Goal: Task Accomplishment & Management: Use online tool/utility

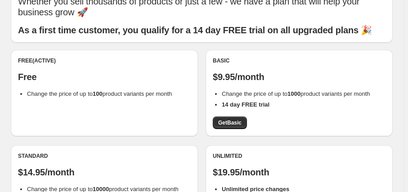
scroll to position [44, 0]
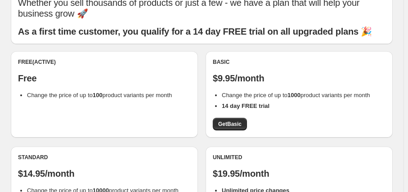
click at [83, 99] on li "Change the price of up to 100 product variants per month" at bounding box center [109, 95] width 164 height 9
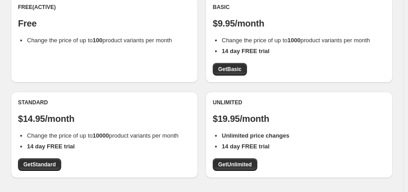
scroll to position [99, 0]
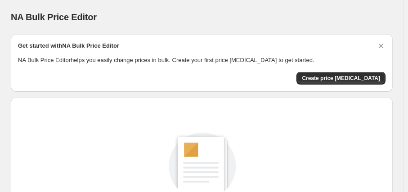
scroll to position [0, 0]
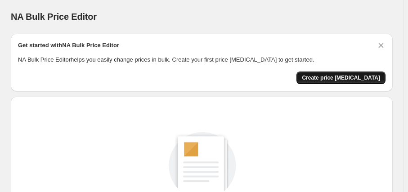
click at [334, 79] on span "Create price [MEDICAL_DATA]" at bounding box center [341, 77] width 78 height 7
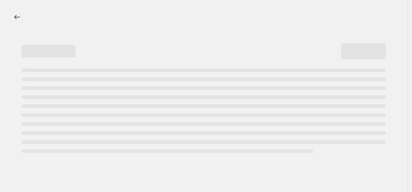
select select "percentage"
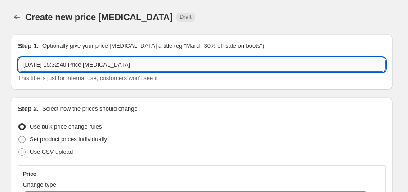
click at [132, 65] on input "5 oct 2025, 15:32:40 Price change job" at bounding box center [201, 65] width 367 height 14
type input "c"
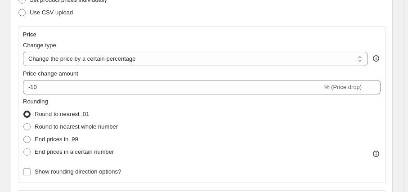
scroll to position [138, 0]
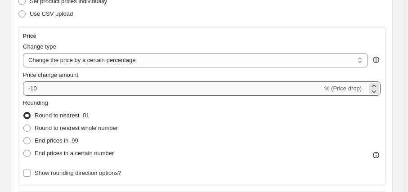
type input "CYBER 2025"
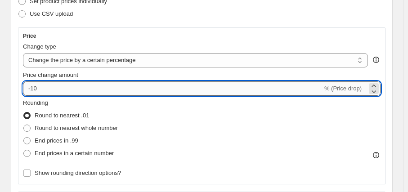
click at [34, 88] on input "-10" at bounding box center [173, 88] width 300 height 14
drag, startPoint x: 33, startPoint y: 89, endPoint x: 53, endPoint y: 117, distance: 35.2
click at [53, 117] on div "Price Change type Change the price to a certain amount Change the price by a ce…" at bounding box center [202, 105] width 358 height 147
type input "-20"
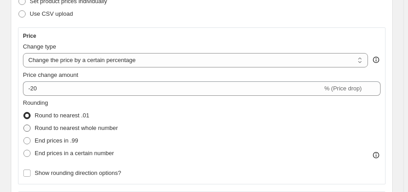
click at [50, 125] on span "Round to nearest whole number" at bounding box center [76, 128] width 83 height 7
click at [24, 125] on input "Round to nearest whole number" at bounding box center [23, 125] width 0 height 0
radio input "true"
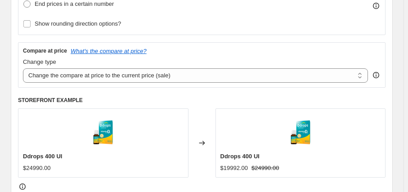
scroll to position [292, 0]
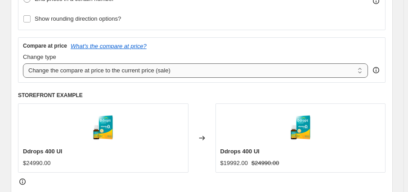
click at [134, 69] on select "Change the compare at price to the current price (sale) Change the compare at p…" at bounding box center [195, 70] width 345 height 14
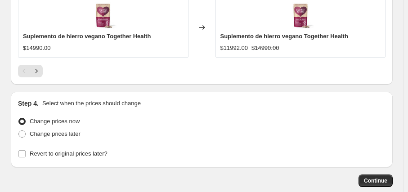
scroll to position [932, 0]
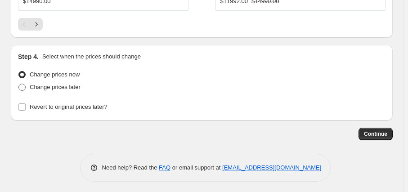
click at [24, 84] on span at bounding box center [21, 87] width 7 height 7
click at [19, 84] on input "Change prices later" at bounding box center [18, 84] width 0 height 0
radio input "true"
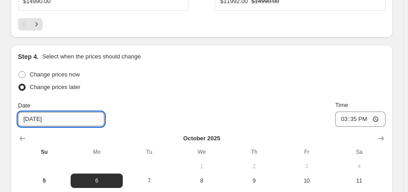
click at [47, 117] on input "10/6/2025" at bounding box center [61, 119] width 86 height 14
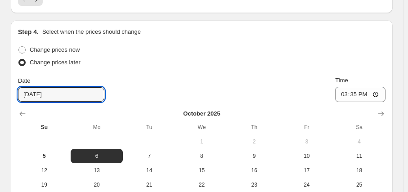
scroll to position [959, 0]
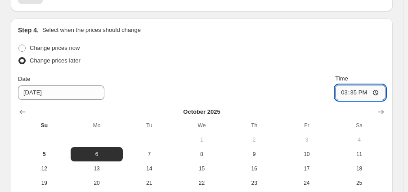
click at [360, 89] on input "15:35" at bounding box center [360, 92] width 50 height 15
type input "00:01"
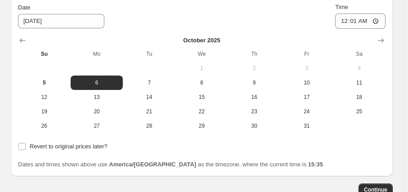
scroll to position [1048, 0]
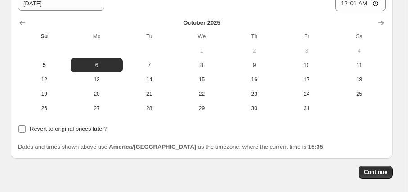
click at [83, 125] on span "Revert to original prices later?" at bounding box center [69, 128] width 78 height 7
click at [26, 125] on input "Revert to original prices later?" at bounding box center [21, 128] width 7 height 7
checkbox input "true"
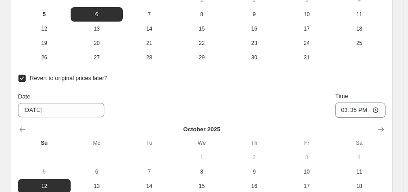
scroll to position [1150, 0]
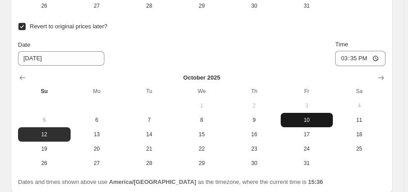
click at [305, 121] on span "10" at bounding box center [306, 119] width 45 height 7
type input "10/10/2025"
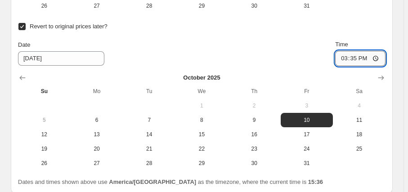
click at [357, 54] on input "15:35" at bounding box center [360, 58] width 50 height 15
type input "23:59"
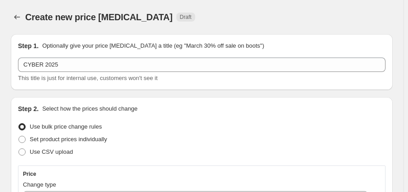
scroll to position [1224, 0]
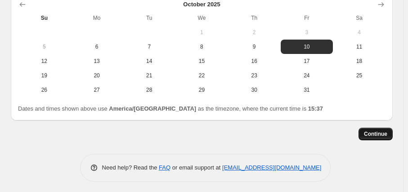
click at [392, 131] on button "Continue" at bounding box center [375, 134] width 34 height 13
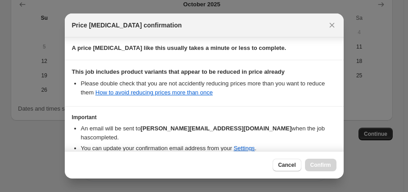
scroll to position [183, 0]
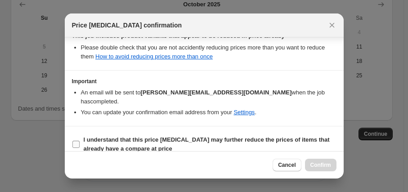
click at [76, 141] on input "I understand that this price change job may further reduce the prices of items …" at bounding box center [75, 144] width 7 height 7
checkbox input "true"
click at [320, 165] on span "Confirm" at bounding box center [320, 164] width 21 height 7
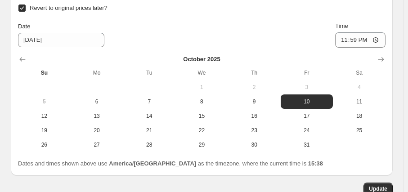
scroll to position [1279, 0]
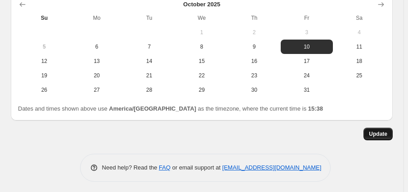
click at [380, 133] on span "Update" at bounding box center [378, 133] width 18 height 7
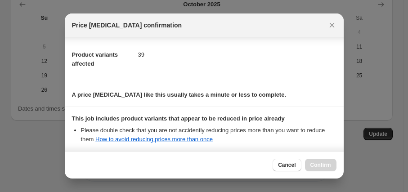
scroll to position [183, 0]
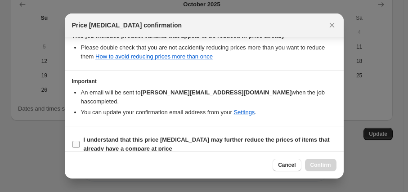
click at [77, 141] on input "I understand that this price change job may further reduce the prices of items …" at bounding box center [75, 144] width 7 height 7
checkbox input "true"
click at [314, 161] on button "Confirm" at bounding box center [320, 165] width 31 height 13
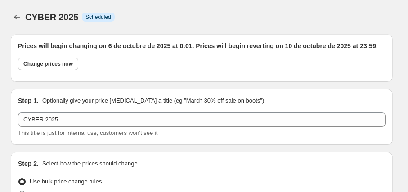
scroll to position [1279, 0]
